Goal: Task Accomplishment & Management: Manage account settings

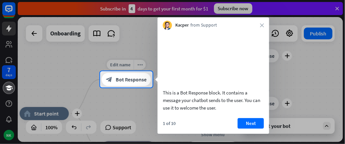
click at [107, 77] on icon "block_bot_response" at bounding box center [109, 80] width 7 height 7
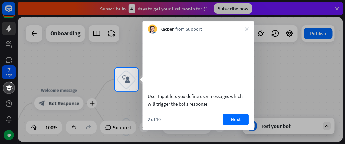
click at [234, 125] on button "Next" at bounding box center [236, 119] width 26 height 11
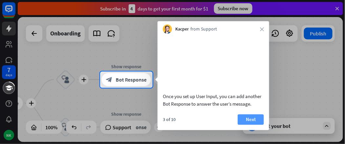
click at [251, 125] on button "Next" at bounding box center [251, 119] width 26 height 11
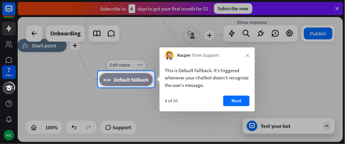
click at [114, 84] on div "block_fallback Default fallback" at bounding box center [127, 79] width 54 height 13
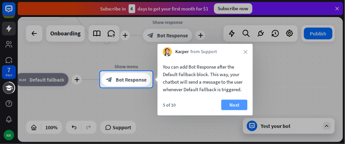
click at [233, 105] on button "Next" at bounding box center [235, 105] width 26 height 11
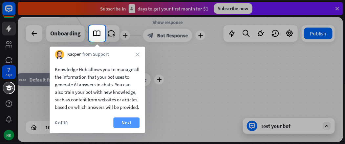
click at [126, 128] on button "Next" at bounding box center [127, 123] width 26 height 11
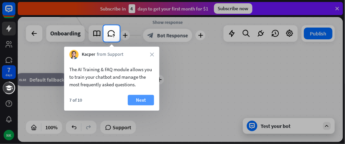
click at [146, 101] on button "Next" at bounding box center [141, 100] width 26 height 11
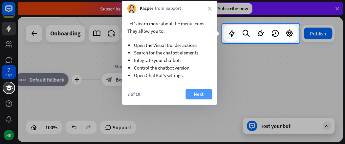
click at [199, 95] on button "Next" at bounding box center [199, 94] width 26 height 11
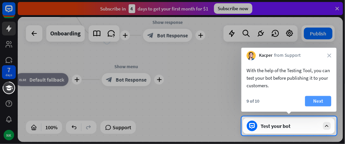
click at [320, 105] on button "Next" at bounding box center [318, 101] width 26 height 11
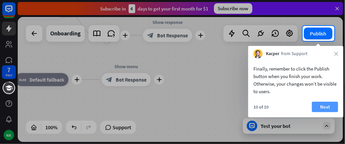
click at [320, 104] on button "Next" at bounding box center [325, 107] width 26 height 11
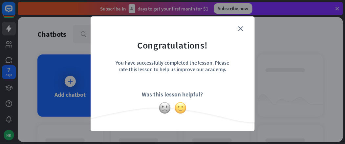
click at [177, 108] on img at bounding box center [181, 108] width 12 height 12
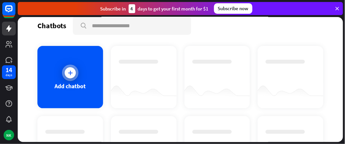
scroll to position [33, 0]
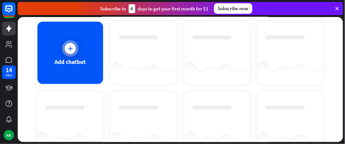
click at [71, 52] on div at bounding box center [70, 48] width 11 height 11
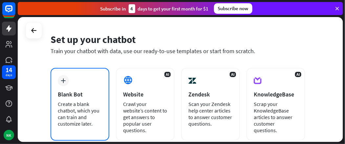
scroll to position [33, 0]
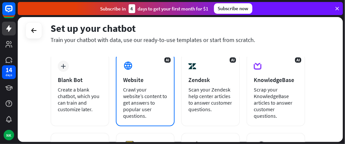
click at [138, 75] on div "AI Website Crawl your website’s content to get answers to popular user question…" at bounding box center [145, 90] width 59 height 73
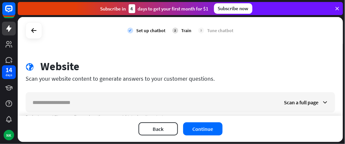
scroll to position [24, 0]
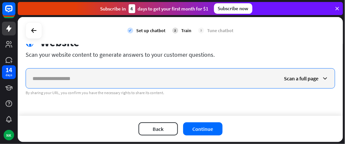
paste input "**********"
type input "**********"
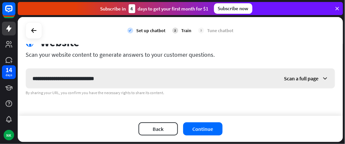
click at [322, 77] on icon at bounding box center [325, 78] width 7 height 7
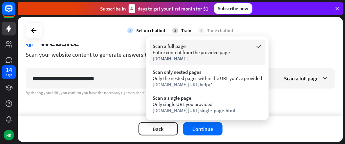
click at [187, 54] on div "Entire content from the provided page" at bounding box center [207, 52] width 109 height 6
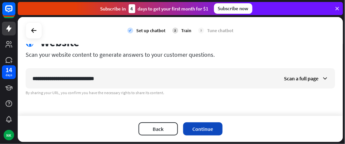
click at [211, 129] on button "Continue" at bounding box center [202, 129] width 39 height 13
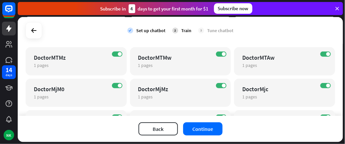
scroll to position [1388, 0]
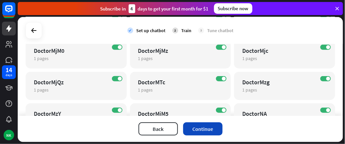
click at [205, 129] on button "Continue" at bounding box center [202, 129] width 39 height 13
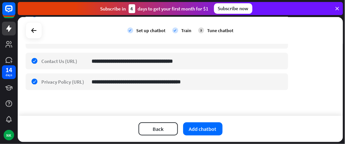
scroll to position [236, 0]
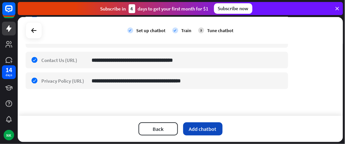
click at [206, 130] on button "Add chatbot" at bounding box center [202, 129] width 39 height 13
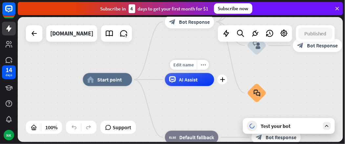
click at [191, 80] on span "AI Assist" at bounding box center [188, 80] width 19 height 7
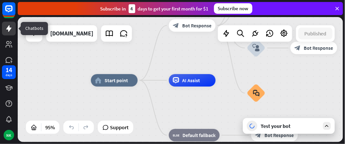
click at [9, 28] on icon at bounding box center [8, 28] width 5 height 7
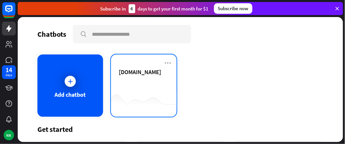
click at [151, 75] on span "[DOMAIN_NAME]" at bounding box center [140, 72] width 42 height 8
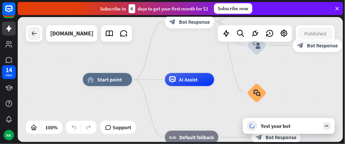
click at [30, 34] on div at bounding box center [34, 33] width 13 height 13
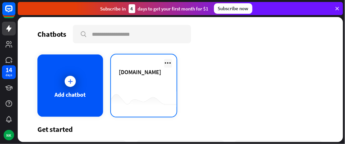
click at [165, 62] on icon at bounding box center [168, 63] width 8 height 8
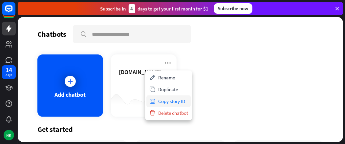
click at [176, 102] on div "Copy story ID" at bounding box center [169, 102] width 44 height 12
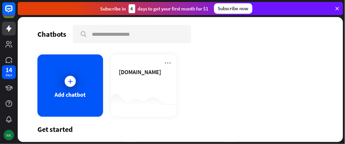
click at [8, 136] on div "NK" at bounding box center [9, 135] width 11 height 11
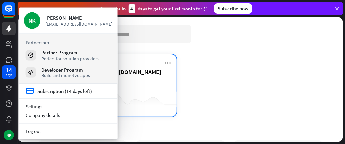
click at [151, 69] on span "[DOMAIN_NAME]" at bounding box center [140, 72] width 42 height 8
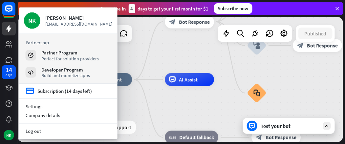
click at [284, 8] on div "Subscribe [DATE] to get your first month for $1 Subscribe now" at bounding box center [181, 8] width 326 height 13
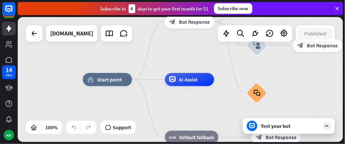
click at [338, 8] on icon at bounding box center [338, 9] width 6 height 6
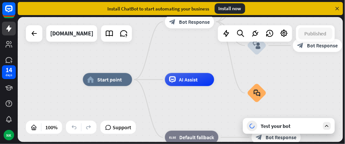
click at [339, 8] on icon at bounding box center [338, 9] width 6 height 6
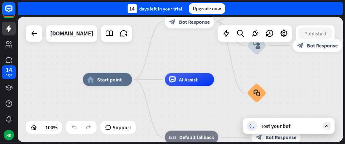
click at [329, 125] on icon at bounding box center [327, 126] width 6 height 6
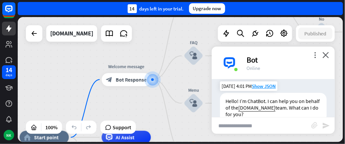
scroll to position [38, 0]
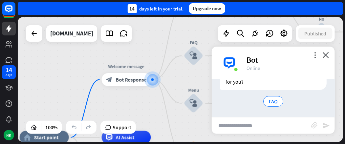
click at [260, 125] on input "text" at bounding box center [262, 126] width 100 height 16
type input "**********"
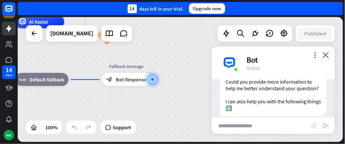
scroll to position [170, 0]
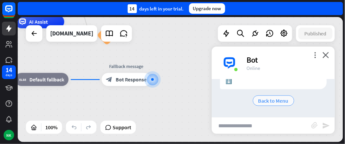
click at [265, 100] on span "Back to Menu" at bounding box center [274, 101] width 30 height 7
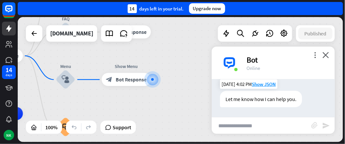
scroll to position [216, 0]
click at [249, 126] on input "text" at bounding box center [262, 126] width 100 height 16
type input "**********"
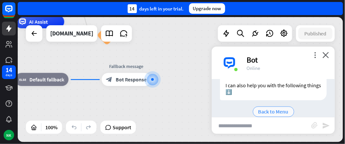
scroll to position [333, 0]
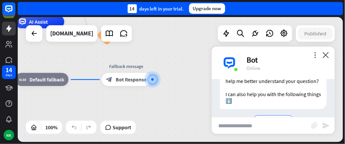
click at [244, 109] on div "Could you provide more information to help me better understand your question? …" at bounding box center [273, 88] width 107 height 43
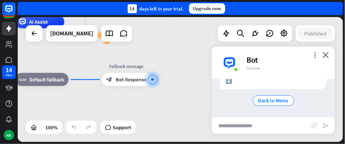
scroll to position [366, 0]
click at [244, 128] on input "text" at bounding box center [262, 126] width 100 height 16
type input "**********"
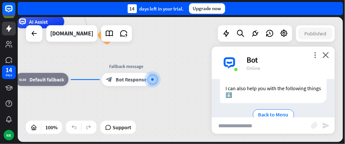
scroll to position [497, 0]
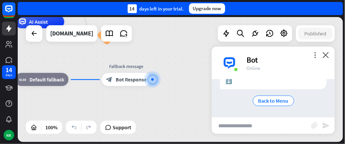
click at [260, 126] on input "text" at bounding box center [262, 126] width 100 height 16
click at [32, 32] on icon at bounding box center [34, 34] width 8 height 8
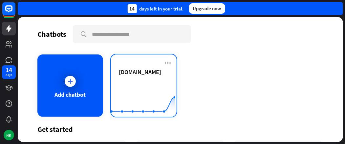
click at [141, 71] on span "[DOMAIN_NAME]" at bounding box center [140, 72] width 42 height 8
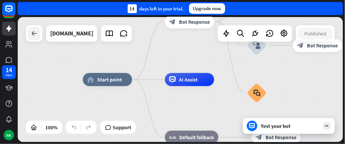
click at [32, 31] on icon at bounding box center [34, 34] width 8 height 8
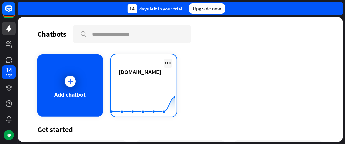
click at [169, 64] on icon at bounding box center [168, 63] width 8 height 8
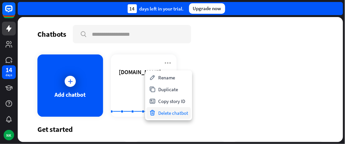
click at [170, 112] on div "Delete chatbot" at bounding box center [169, 113] width 44 height 12
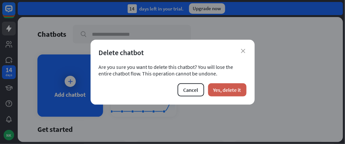
click at [228, 88] on button "Yes, delete it" at bounding box center [227, 89] width 38 height 13
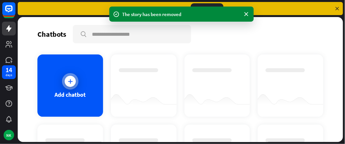
click at [77, 81] on div at bounding box center [70, 81] width 16 height 16
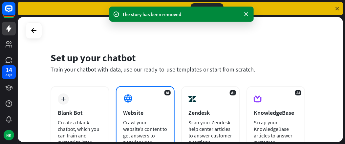
click at [133, 102] on div at bounding box center [128, 99] width 11 height 11
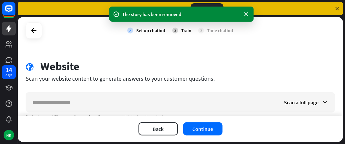
scroll to position [24, 0]
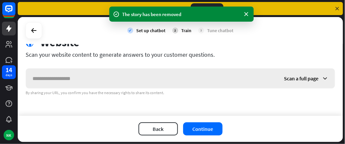
click at [105, 75] on input "text" at bounding box center [152, 79] width 252 height 20
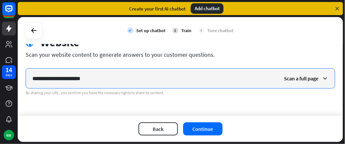
paste input "*******"
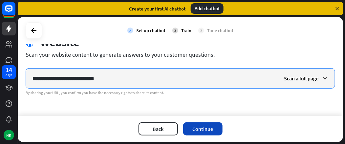
type input "**********"
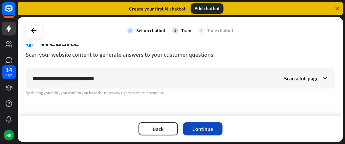
click at [208, 126] on button "Continue" at bounding box center [202, 129] width 39 height 13
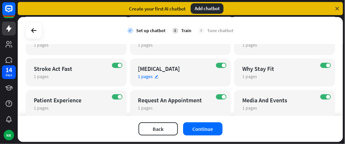
scroll to position [1803, 0]
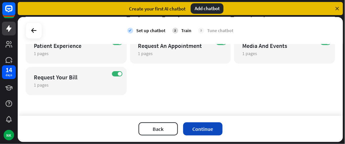
click at [209, 129] on button "Continue" at bounding box center [202, 129] width 39 height 13
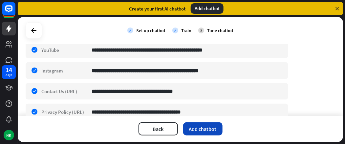
scroll to position [170, 0]
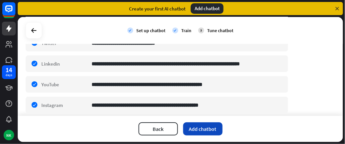
click at [208, 128] on button "Add chatbot" at bounding box center [202, 129] width 39 height 13
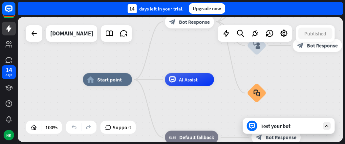
click at [265, 125] on div "Test your bot" at bounding box center [290, 126] width 59 height 7
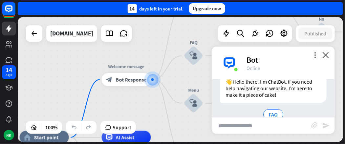
scroll to position [38, 0]
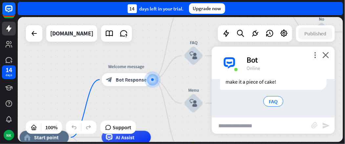
click at [249, 124] on input "text" at bounding box center [262, 126] width 100 height 16
type input "***"
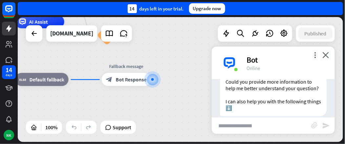
scroll to position [170, 0]
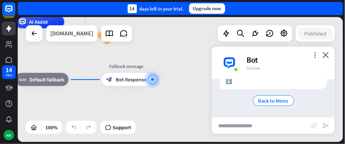
click at [74, 34] on div "[DOMAIN_NAME]" at bounding box center [71, 33] width 43 height 16
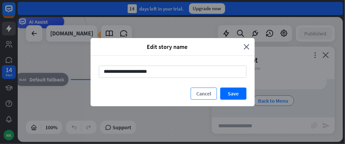
click at [211, 92] on button "Cancel" at bounding box center [204, 94] width 26 height 12
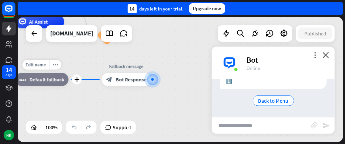
click at [43, 83] on span "Default fallback" at bounding box center [47, 80] width 35 height 7
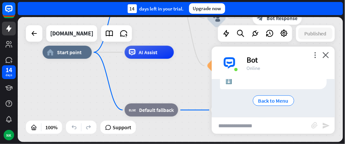
drag, startPoint x: 47, startPoint y: 100, endPoint x: 158, endPoint y: 132, distance: 115.9
click at [158, 132] on div "home_2 Start point Welcome message block_bot_response Bot Response Back to Menu…" at bounding box center [206, 114] width 326 height 125
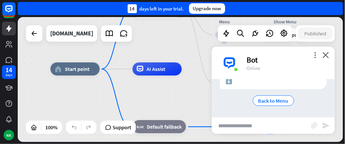
drag, startPoint x: 68, startPoint y: 72, endPoint x: 77, endPoint y: 96, distance: 25.2
click at [77, 76] on div "Edit name more_horiz home_2 Start point" at bounding box center [75, 68] width 49 height 13
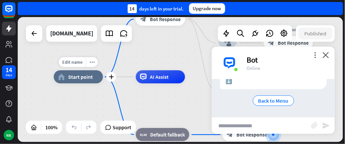
click at [69, 77] on span "Start point" at bounding box center [80, 77] width 25 height 7
click at [95, 107] on div "home_2 Start point Welcome message block_bot_response Bot Response Back to Menu…" at bounding box center [217, 139] width 326 height 125
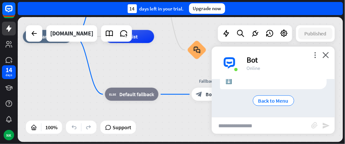
drag, startPoint x: 100, startPoint y: 102, endPoint x: 69, endPoint y: 61, distance: 50.9
click at [69, 61] on div "home_2 Start point Welcome message block_bot_response Bot Response Back to Menu…" at bounding box center [186, 98] width 326 height 125
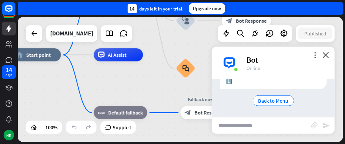
drag, startPoint x: 91, startPoint y: 102, endPoint x: 80, endPoint y: 120, distance: 21.5
click at [80, 120] on div "home_2 Start point Welcome message block_bot_response Bot Response Back to Menu…" at bounding box center [175, 117] width 326 height 125
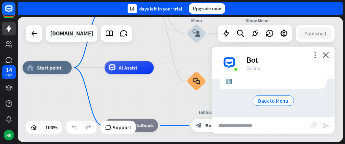
drag, startPoint x: 136, startPoint y: 84, endPoint x: 147, endPoint y: 97, distance: 16.8
click at [147, 97] on div "home_2 Start point Welcome message block_bot_response Bot Response Back to Menu…" at bounding box center [186, 130] width 326 height 125
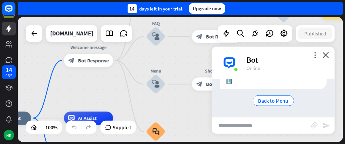
drag, startPoint x: 160, startPoint y: 92, endPoint x: 121, endPoint y: 141, distance: 61.8
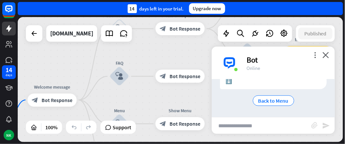
drag, startPoint x: 97, startPoint y: 105, endPoint x: 76, endPoint y: 137, distance: 39.1
click at [76, 137] on div "home_2 Start point Welcome message block_bot_response Bot Response Back to Menu…" at bounding box center [181, 79] width 326 height 125
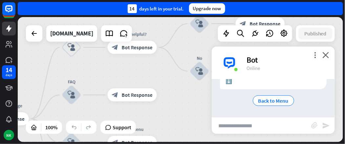
drag, startPoint x: 155, startPoint y: 57, endPoint x: 110, endPoint y: 60, distance: 45.2
click at [109, 62] on div "home_2 Start point Welcome message block_bot_response Bot Response Back to Menu…" at bounding box center [181, 79] width 326 height 125
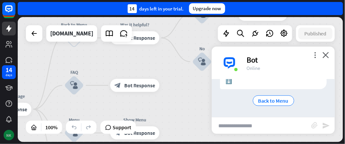
click at [11, 137] on div "NK" at bounding box center [9, 135] width 11 height 11
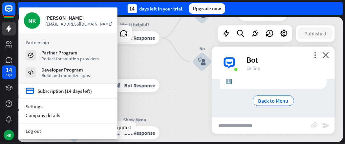
click at [196, 7] on div "Upgrade now" at bounding box center [207, 8] width 36 height 11
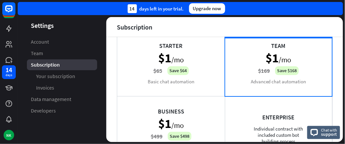
scroll to position [34, 0]
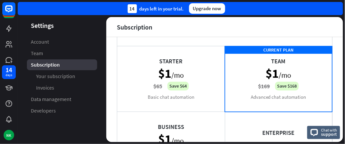
click at [192, 86] on div "Starter $1 /mo $65 Save $64 Basic chat automation" at bounding box center [171, 79] width 108 height 66
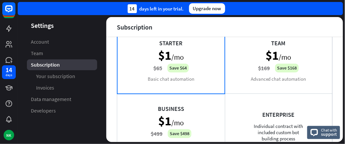
scroll to position [67, 0]
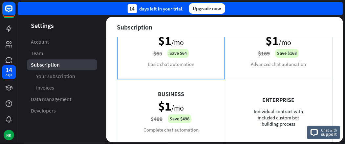
click at [202, 51] on div "Starter $1 /mo $65 Save $64 Basic chat automation" at bounding box center [171, 46] width 108 height 66
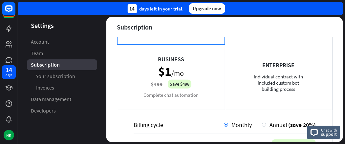
scroll to position [166, 0]
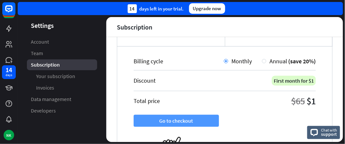
click at [201, 119] on button "Go to checkout" at bounding box center [176, 121] width 85 height 12
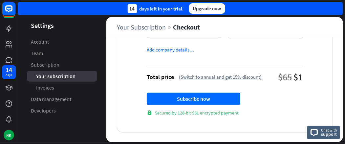
scroll to position [151, 0]
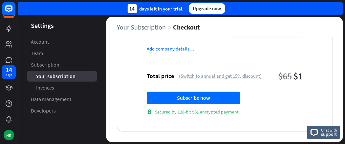
click at [199, 77] on div "(Switch to annual and get 15% discount)" at bounding box center [220, 76] width 83 height 6
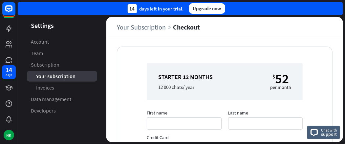
scroll to position [0, 0]
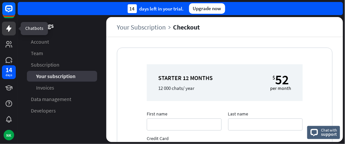
click at [8, 27] on icon at bounding box center [8, 28] width 5 height 7
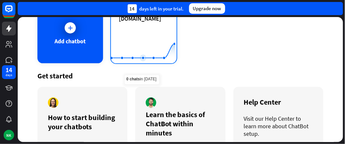
scroll to position [22, 0]
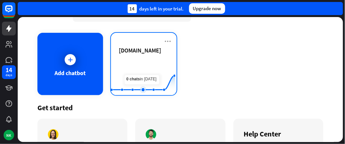
click at [147, 63] on rect at bounding box center [143, 79] width 64 height 41
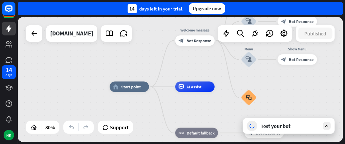
click at [19, 26] on div "home_2 Start point Welcome message block_bot_response Bot Response Back to Menu…" at bounding box center [181, 79] width 326 height 125
click at [9, 25] on icon at bounding box center [9, 29] width 8 height 8
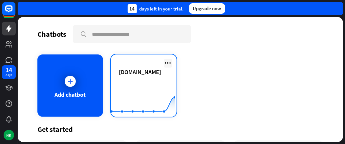
click at [164, 63] on icon at bounding box center [168, 63] width 8 height 8
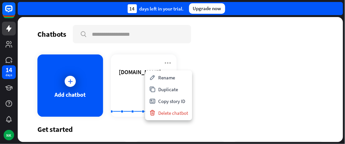
click at [220, 86] on div "Add chatbot [DOMAIN_NAME] Created with Highcharts 10.1.0 0 1 2" at bounding box center [180, 86] width 286 height 62
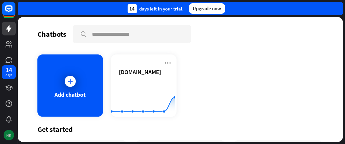
click at [5, 133] on div "NK" at bounding box center [9, 135] width 11 height 11
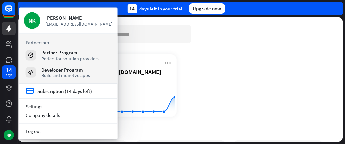
click at [62, 66] on div "Partner Program Perfect for solution providers Developer Program Build and mone…" at bounding box center [68, 64] width 85 height 29
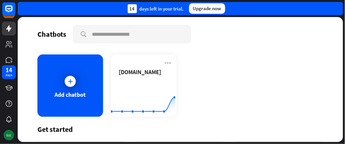
click at [12, 133] on div "NK" at bounding box center [9, 135] width 11 height 11
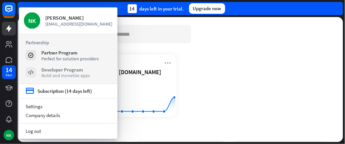
click at [55, 76] on div "Build and monetize apps" at bounding box center [65, 76] width 49 height 6
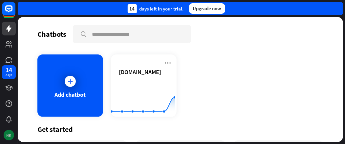
click at [10, 136] on div "NK" at bounding box center [9, 135] width 11 height 11
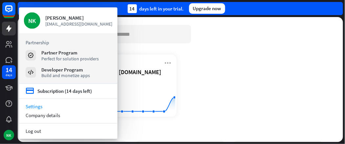
click at [39, 108] on link "Settings" at bounding box center [68, 107] width 99 height 9
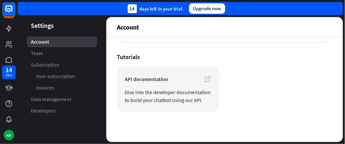
scroll to position [154, 0]
click at [8, 28] on icon at bounding box center [8, 28] width 5 height 7
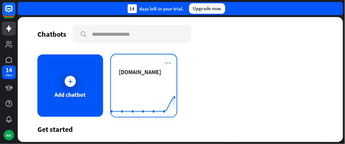
click at [129, 75] on span "[DOMAIN_NAME]" at bounding box center [140, 72] width 42 height 8
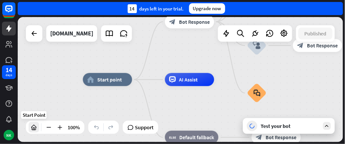
click at [33, 128] on icon at bounding box center [34, 127] width 7 height 7
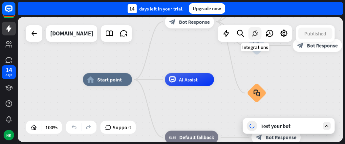
click at [257, 34] on icon at bounding box center [255, 33] width 9 height 9
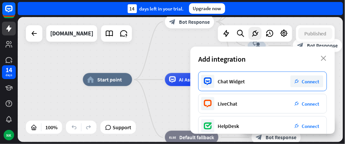
click at [302, 81] on span "Connect" at bounding box center [310, 82] width 17 height 6
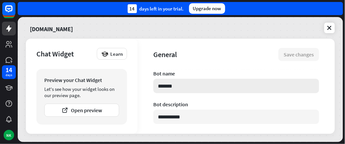
click at [185, 88] on input "*******" at bounding box center [237, 86] width 166 height 14
type textarea "*"
type input "******"
type textarea "*"
type input "*****"
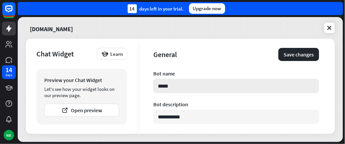
type textarea "*"
type input "****"
type textarea "*"
type input "***"
type textarea "*"
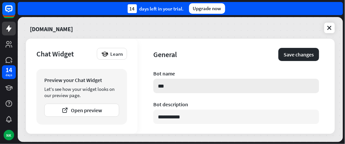
type input "**"
type textarea "*"
type input "*"
type textarea "*"
type input "*"
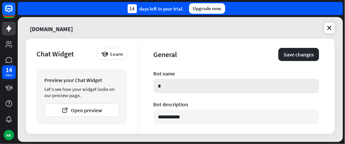
type textarea "*"
type input "**"
type textarea "*"
type input "***"
type textarea "*"
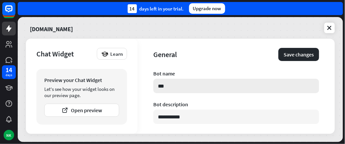
type input "****"
type textarea "*"
type input "*****"
type textarea "*"
type input "*****"
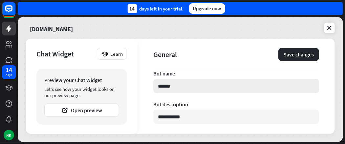
type textarea "*"
type input "*******"
type textarea "*"
type input "********"
type textarea "*"
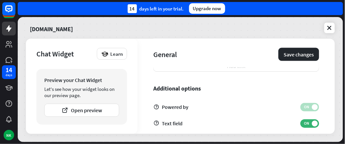
scroll to position [288, 0]
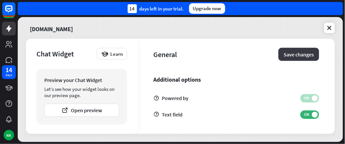
type input "*********"
click at [292, 51] on button "Save changes" at bounding box center [299, 54] width 41 height 13
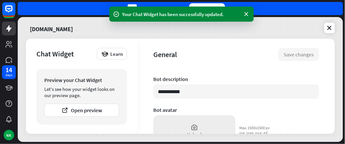
scroll to position [0, 0]
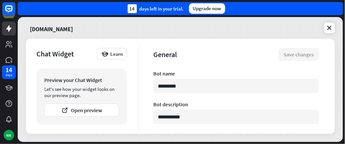
click at [140, 106] on div "**********" at bounding box center [237, 86] width 198 height 95
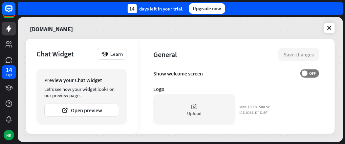
scroll to position [288, 0]
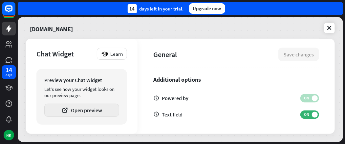
click at [86, 112] on button "Open preview" at bounding box center [81, 110] width 75 height 13
